Goal: Task Accomplishment & Management: Use online tool/utility

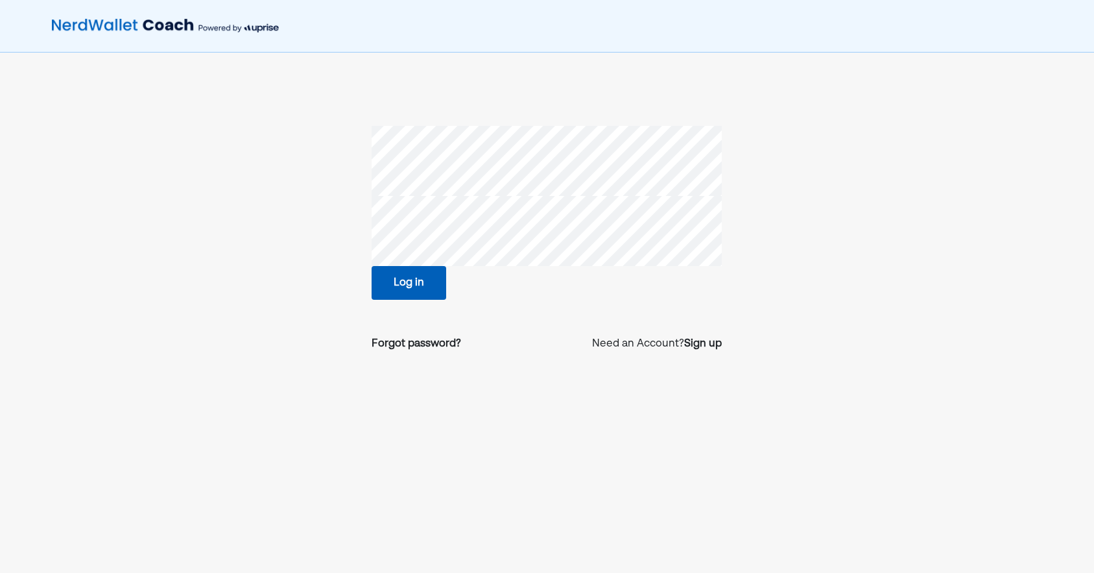
click at [138, 216] on div "Log in Forgot password? Need an Account? Sign up" at bounding box center [547, 319] width 1094 height 639
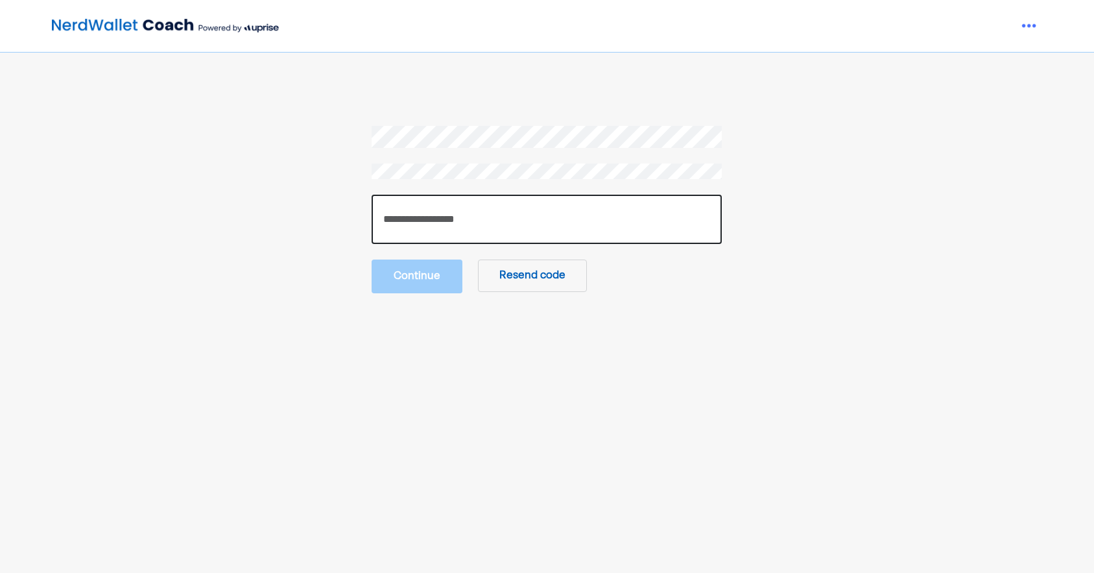
drag, startPoint x: 436, startPoint y: 235, endPoint x: 433, endPoint y: 211, distance: 23.5
click at [436, 235] on input "number" at bounding box center [547, 219] width 350 height 49
click at [447, 220] on input "number" at bounding box center [547, 219] width 350 height 49
type input "******"
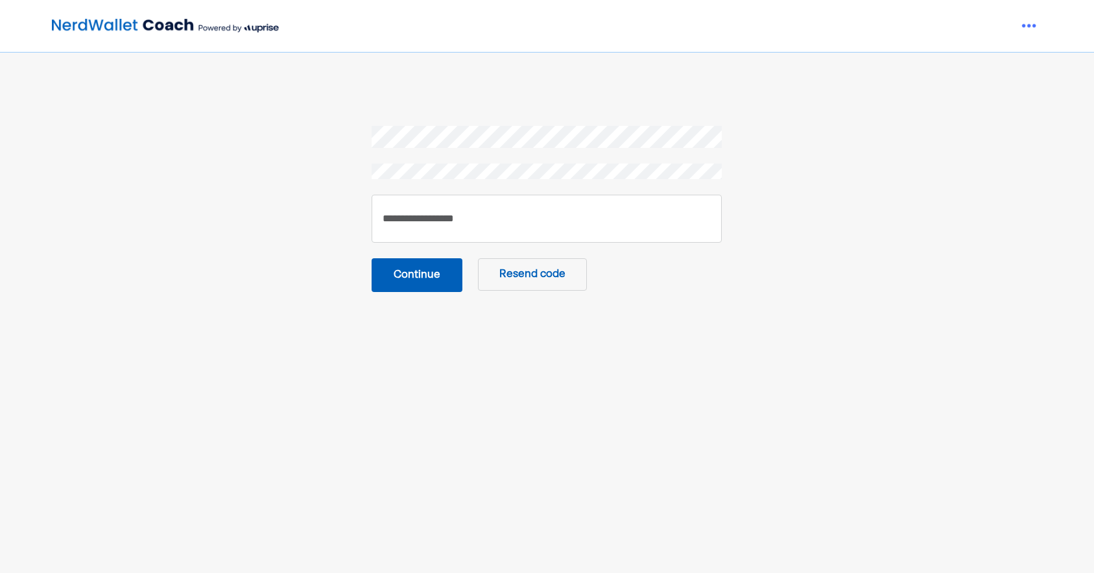
click at [376, 285] on button "Continue" at bounding box center [417, 275] width 91 height 34
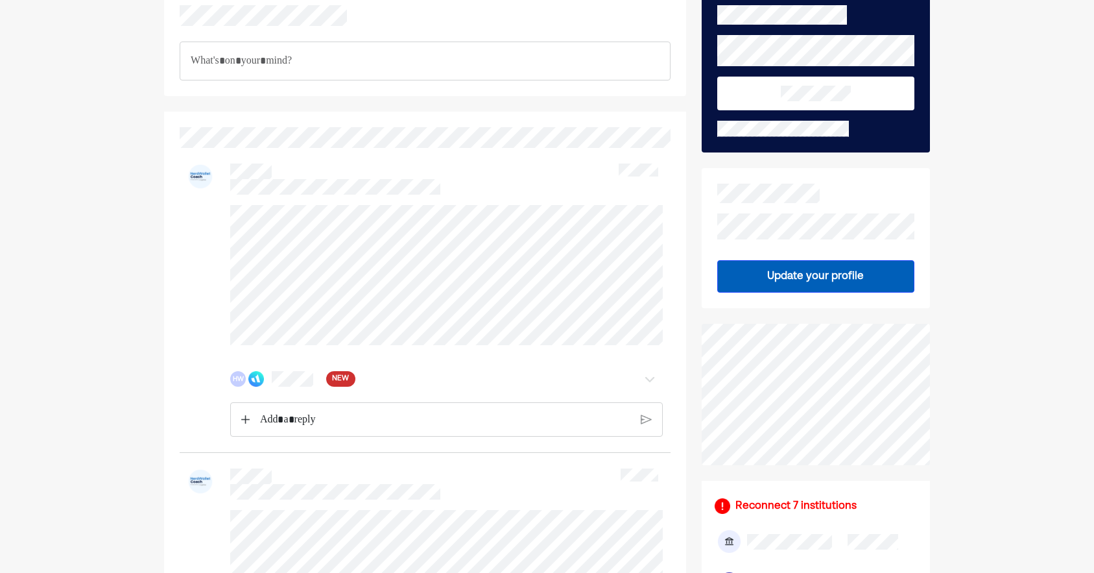
scroll to position [83, 0]
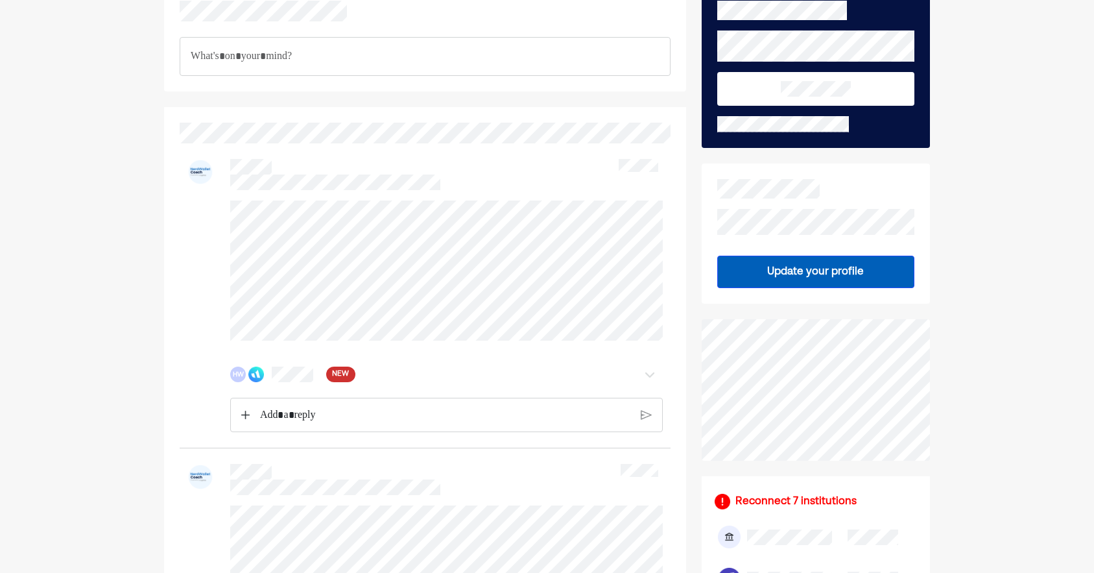
click at [653, 372] on img at bounding box center [650, 374] width 16 height 16
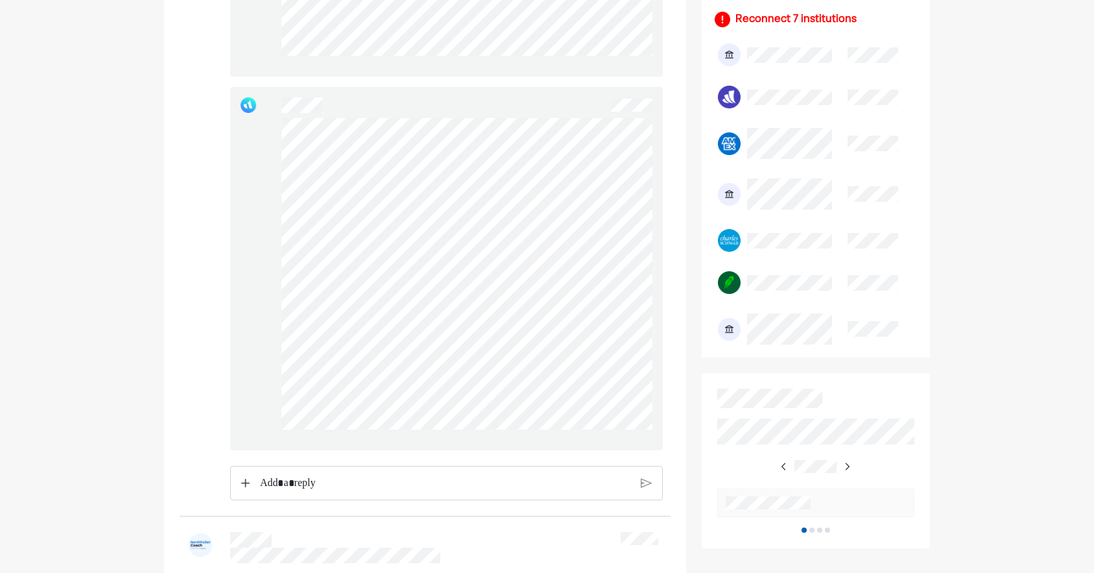
scroll to position [582, 0]
